Goal: Complete Application Form: Complete application form

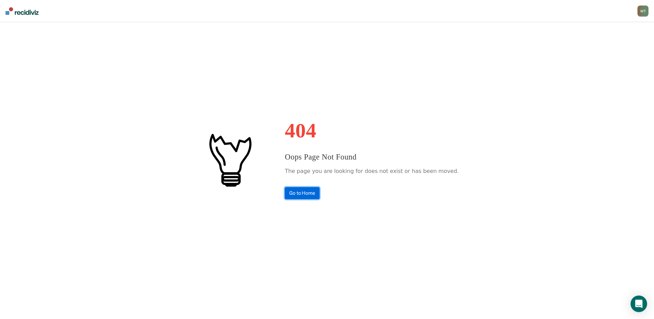
click at [309, 194] on link "Go to Home" at bounding box center [302, 193] width 35 height 12
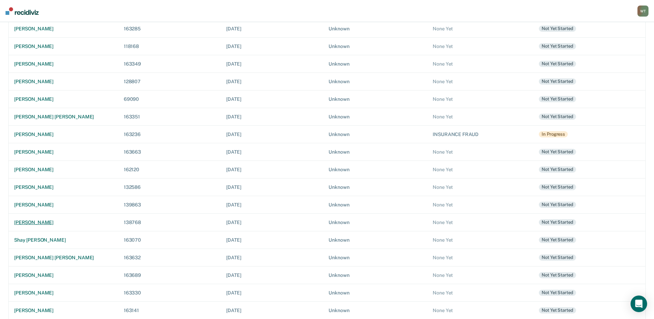
scroll to position [189, 0]
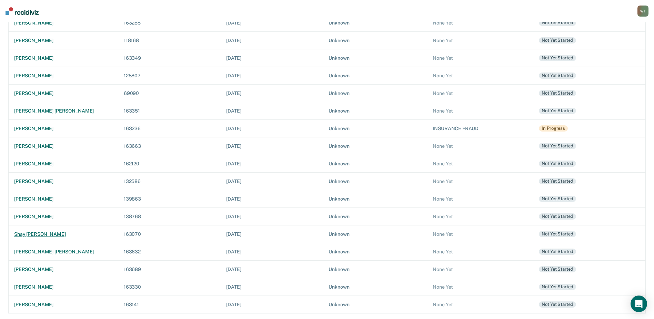
click at [38, 235] on div "shay [PERSON_NAME]" at bounding box center [63, 234] width 99 height 6
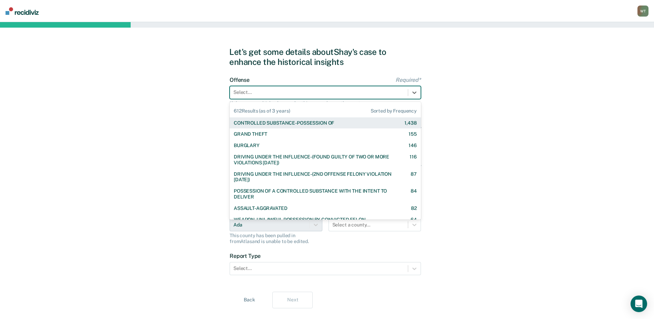
click at [246, 86] on div "Select..." at bounding box center [325, 92] width 191 height 13
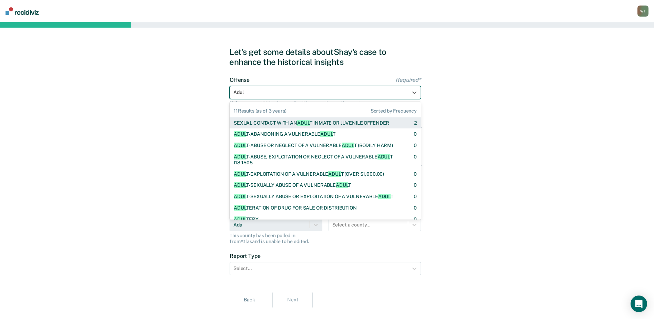
type input "Adult"
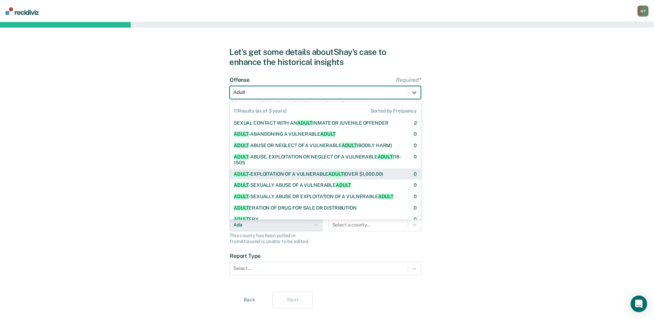
click at [294, 174] on div "ADULT -EXPLOITATION OF A VULNERABLE ADULT (OVER $1,000.00)" at bounding box center [308, 174] width 149 height 6
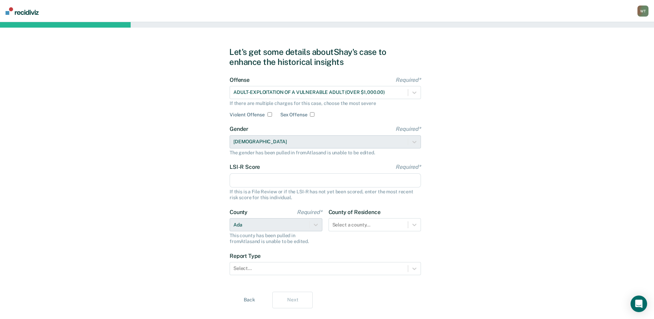
click at [261, 180] on input "LSI-R Score Required*" at bounding box center [325, 180] width 191 height 14
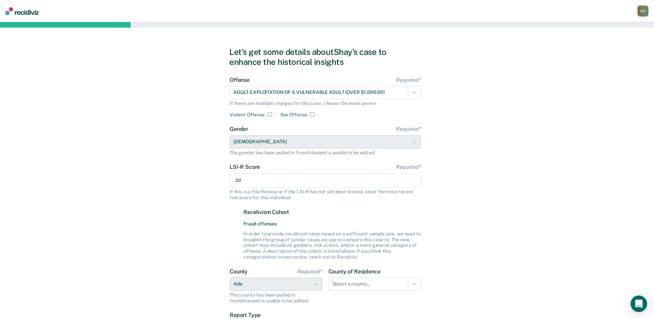
type input "20"
click at [512, 186] on div "Let's get some details about Shay's case to enhance the historical insights Off…" at bounding box center [327, 207] width 654 height 370
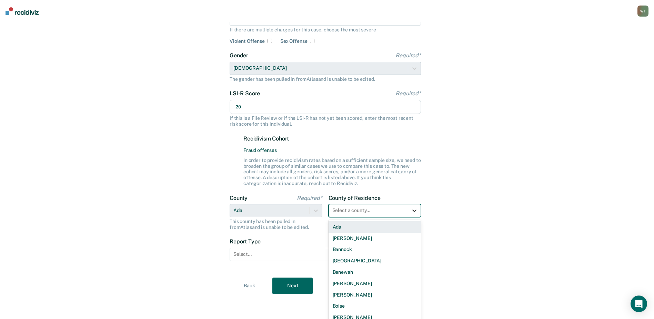
scroll to position [78, 0]
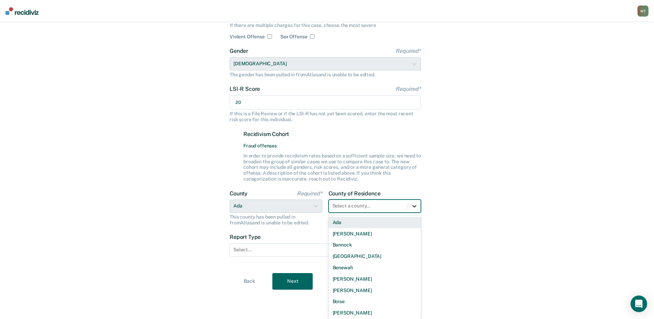
click at [416, 210] on div at bounding box center [414, 206] width 12 height 12
drag, startPoint x: 336, startPoint y: 220, endPoint x: 288, endPoint y: 240, distance: 52.1
click at [336, 220] on div "Ada" at bounding box center [375, 222] width 93 height 11
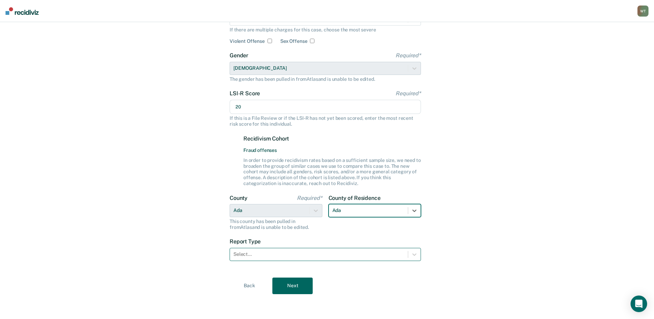
click at [250, 253] on div at bounding box center [319, 253] width 171 height 7
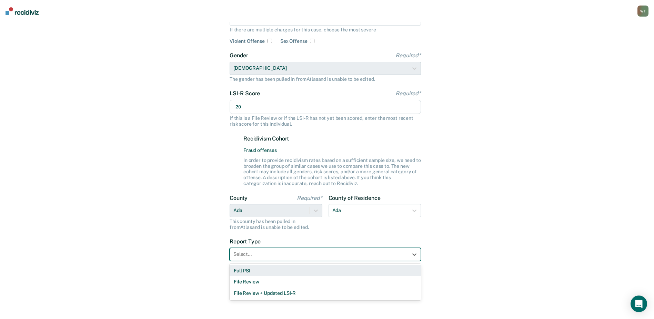
click at [250, 272] on div "Full PSI" at bounding box center [325, 270] width 191 height 11
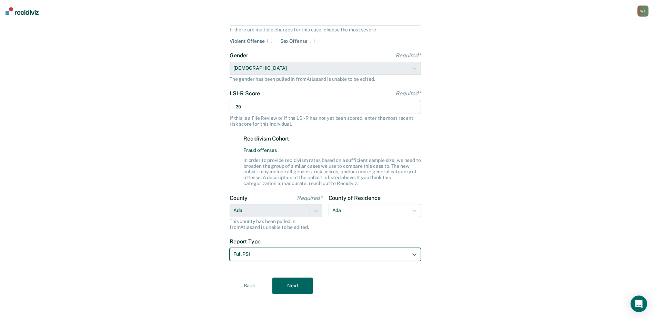
click at [296, 285] on button "Next" at bounding box center [293, 285] width 40 height 17
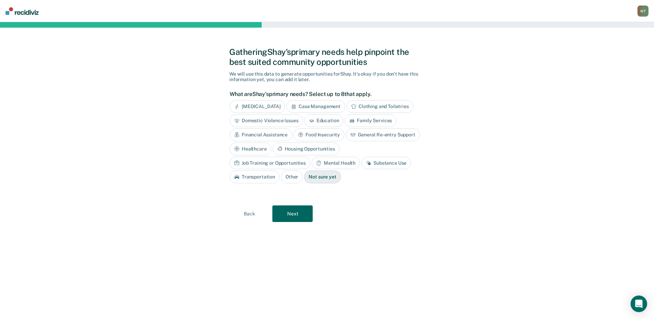
scroll to position [0, 0]
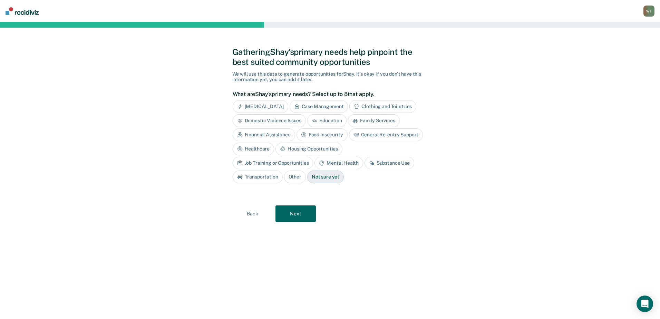
drag, startPoint x: 253, startPoint y: 162, endPoint x: 256, endPoint y: 161, distance: 3.6
click at [314, 162] on div "Mental Health" at bounding box center [338, 163] width 48 height 13
click at [313, 157] on div "Job Training or Opportunities" at bounding box center [273, 163] width 81 height 13
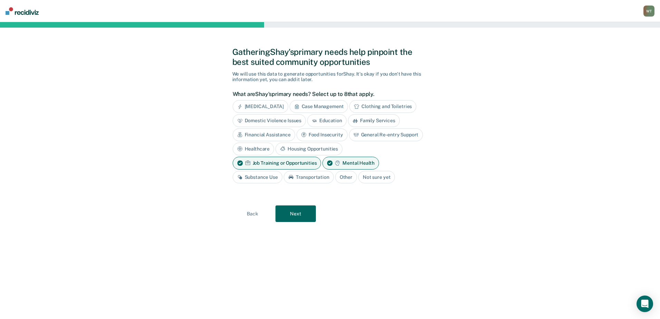
click at [291, 212] on button "Next" at bounding box center [295, 213] width 40 height 17
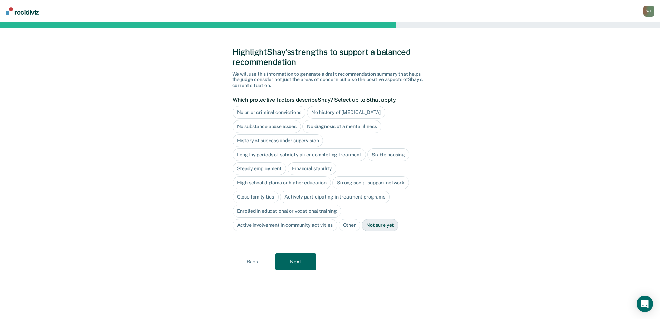
click at [274, 125] on div "No substance abuse issues" at bounding box center [267, 126] width 69 height 13
click at [298, 260] on button "Next" at bounding box center [295, 262] width 40 height 17
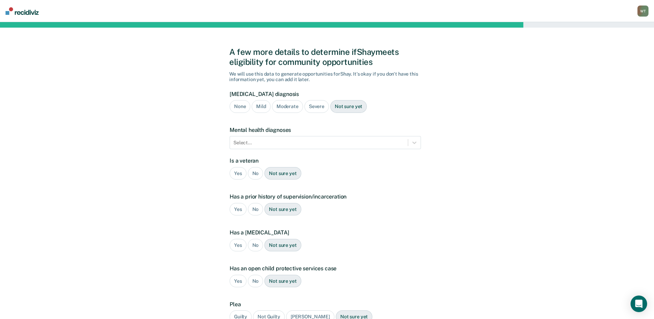
click at [237, 108] on div "None" at bounding box center [240, 106] width 21 height 13
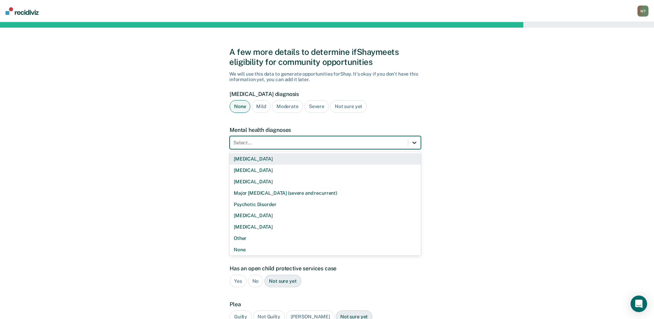
click at [415, 144] on icon at bounding box center [414, 142] width 7 height 7
click at [246, 141] on div at bounding box center [319, 142] width 171 height 7
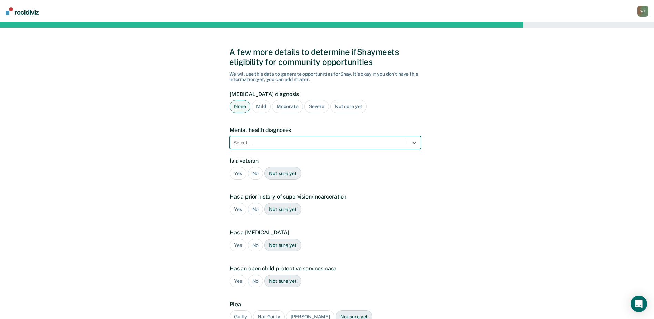
click at [415, 141] on icon at bounding box center [414, 142] width 7 height 7
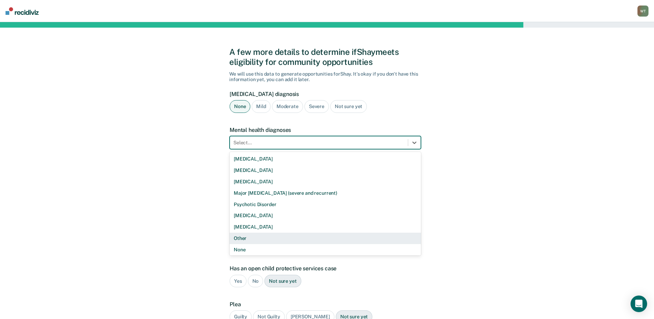
click at [244, 236] on div "Other" at bounding box center [325, 238] width 191 height 11
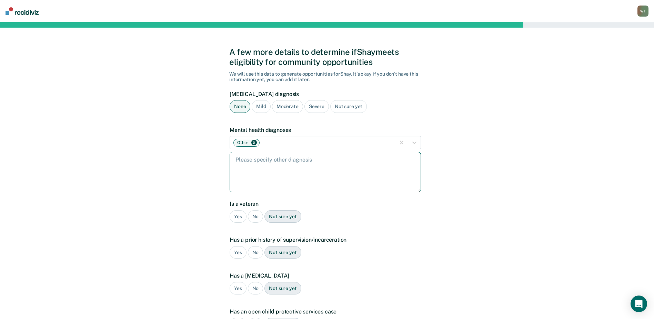
click at [266, 170] on textarea at bounding box center [325, 172] width 191 height 40
type textarea "Depression"
click at [254, 211] on div "No" at bounding box center [256, 216] width 16 height 13
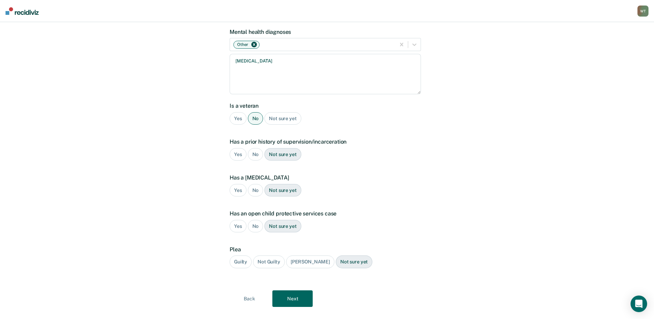
scroll to position [111, 0]
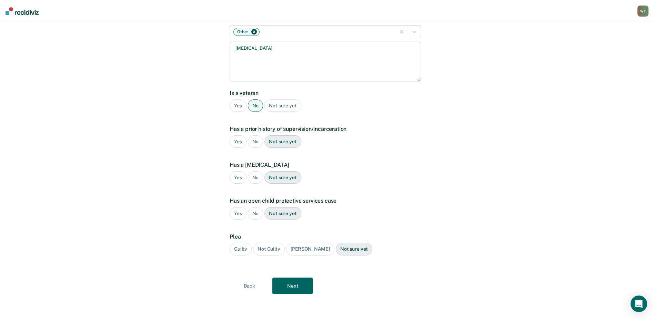
click at [237, 140] on div "Yes" at bounding box center [238, 141] width 17 height 13
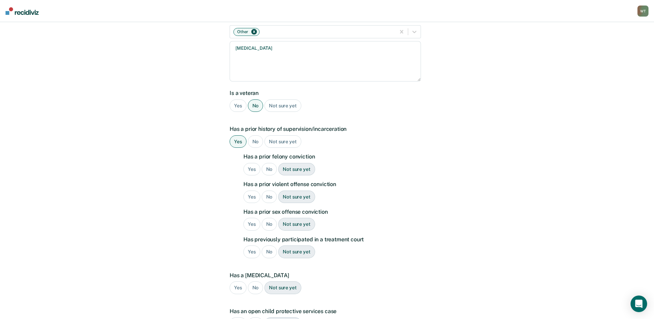
click at [254, 140] on div "No" at bounding box center [256, 141] width 16 height 13
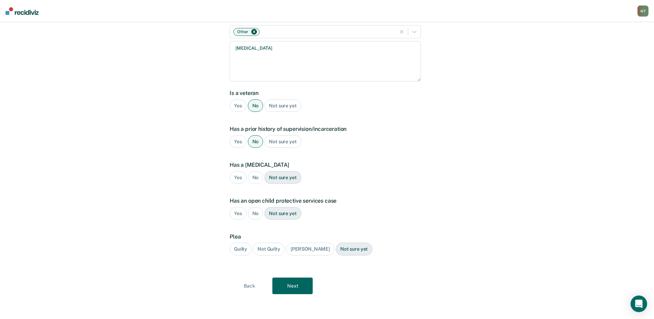
click at [255, 178] on div "No" at bounding box center [256, 177] width 16 height 13
click at [256, 211] on div "No" at bounding box center [256, 213] width 16 height 13
drag, startPoint x: 243, startPoint y: 249, endPoint x: 270, endPoint y: 274, distance: 37.8
click at [243, 249] on div "Guilty" at bounding box center [241, 249] width 22 height 13
click at [294, 287] on button "Next" at bounding box center [293, 285] width 40 height 17
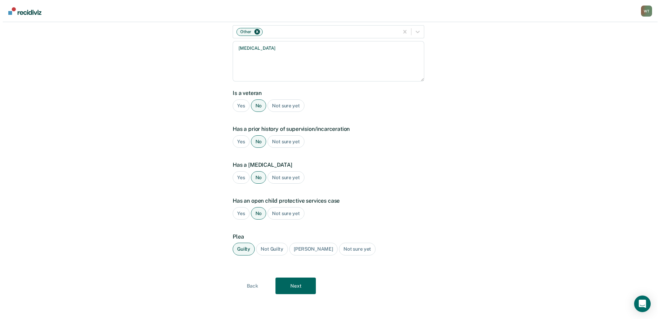
scroll to position [0, 0]
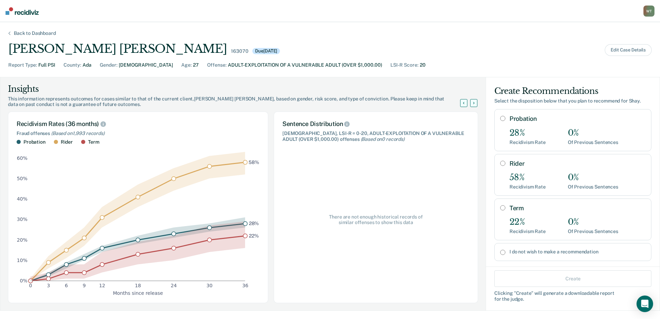
click at [500, 117] on input "Probation" at bounding box center [502, 119] width 5 height 6
radio input "true"
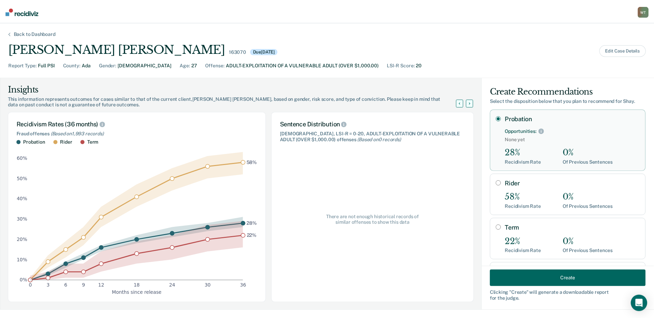
scroll to position [31, 0]
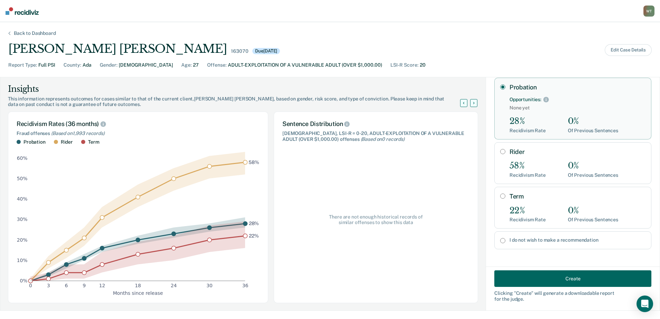
click at [544, 277] on button "Create" at bounding box center [572, 278] width 157 height 17
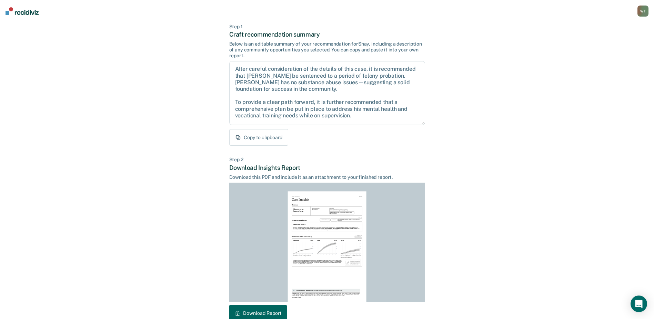
scroll to position [75, 0]
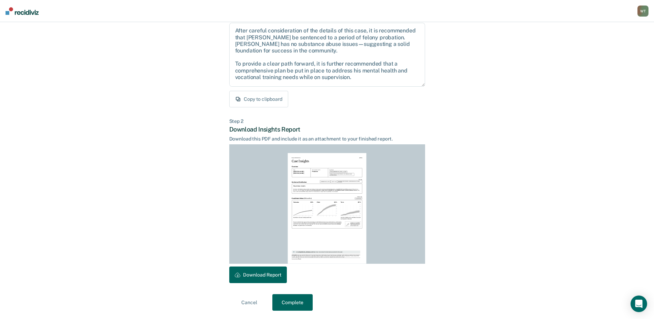
drag, startPoint x: 256, startPoint y: 273, endPoint x: 537, endPoint y: 140, distance: 310.8
click at [257, 273] on button "Download Report" at bounding box center [258, 274] width 58 height 17
click at [292, 301] on button "Complete" at bounding box center [293, 302] width 40 height 17
